Goal: Navigation & Orientation: Find specific page/section

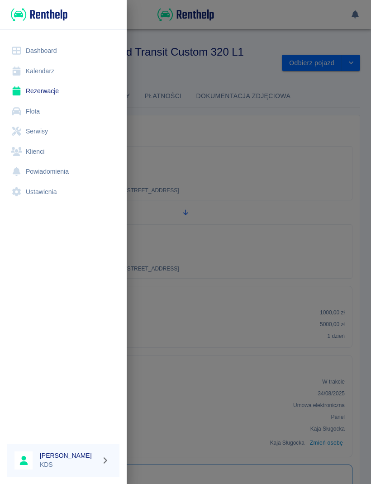
click at [44, 67] on link "Kalendarz" at bounding box center [63, 71] width 112 height 20
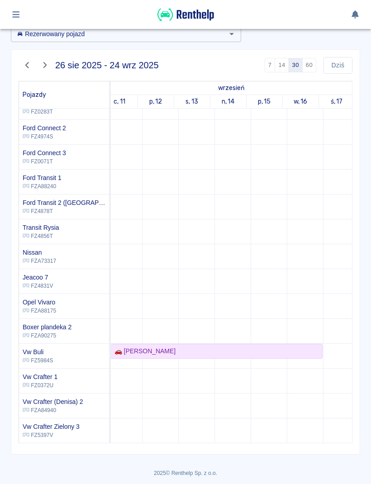
scroll to position [0, 670]
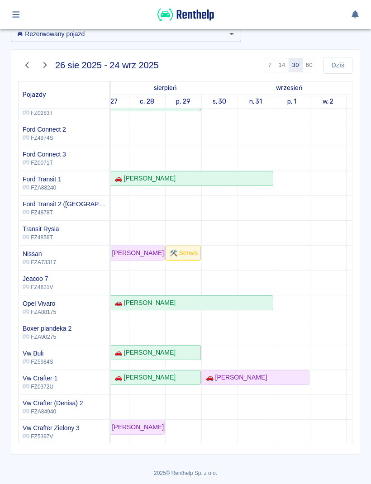
click at [307, 72] on button "60" at bounding box center [309, 65] width 14 height 14
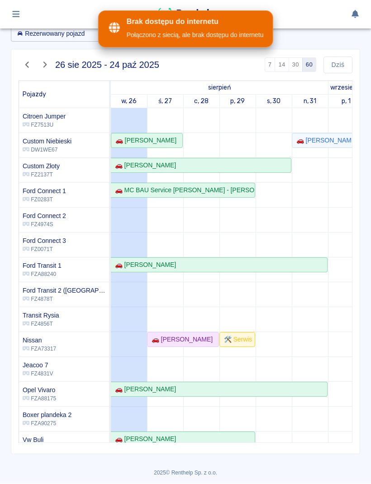
scroll to position [0, 0]
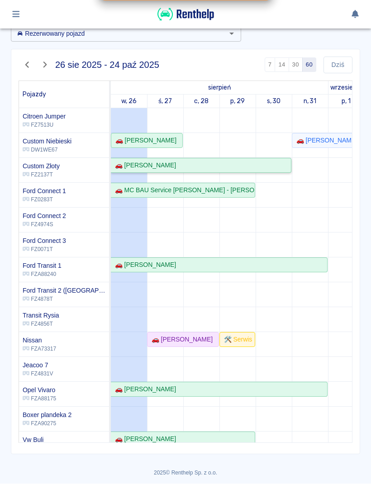
click at [214, 164] on div "🚗 [PERSON_NAME]" at bounding box center [200, 165] width 179 height 9
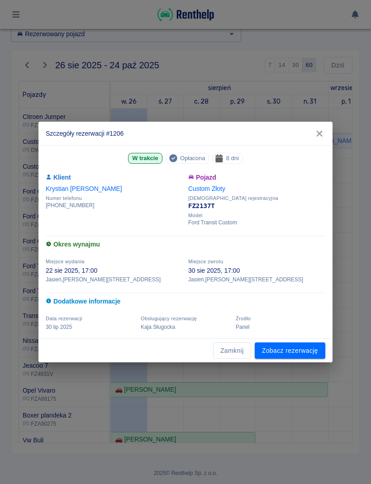
click at [305, 350] on link "Zobacz rezerwację" at bounding box center [290, 350] width 71 height 17
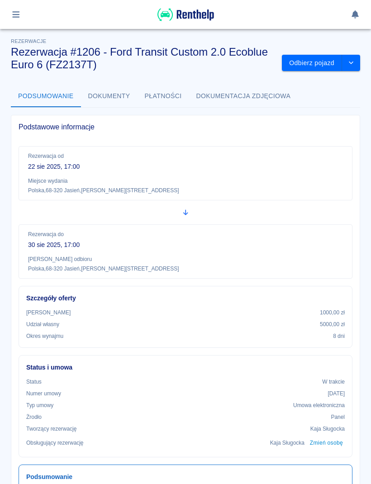
scroll to position [0, 0]
click at [23, 12] on button "button" at bounding box center [16, 14] width 18 height 15
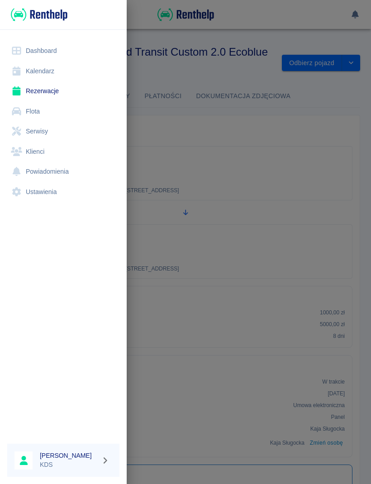
click at [43, 71] on link "Kalendarz" at bounding box center [63, 71] width 112 height 20
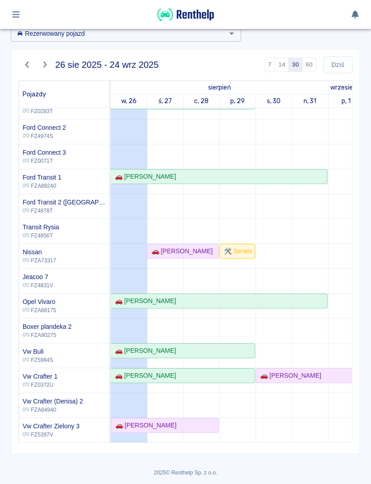
scroll to position [47, 0]
